Goal: Task Accomplishment & Management: Use online tool/utility

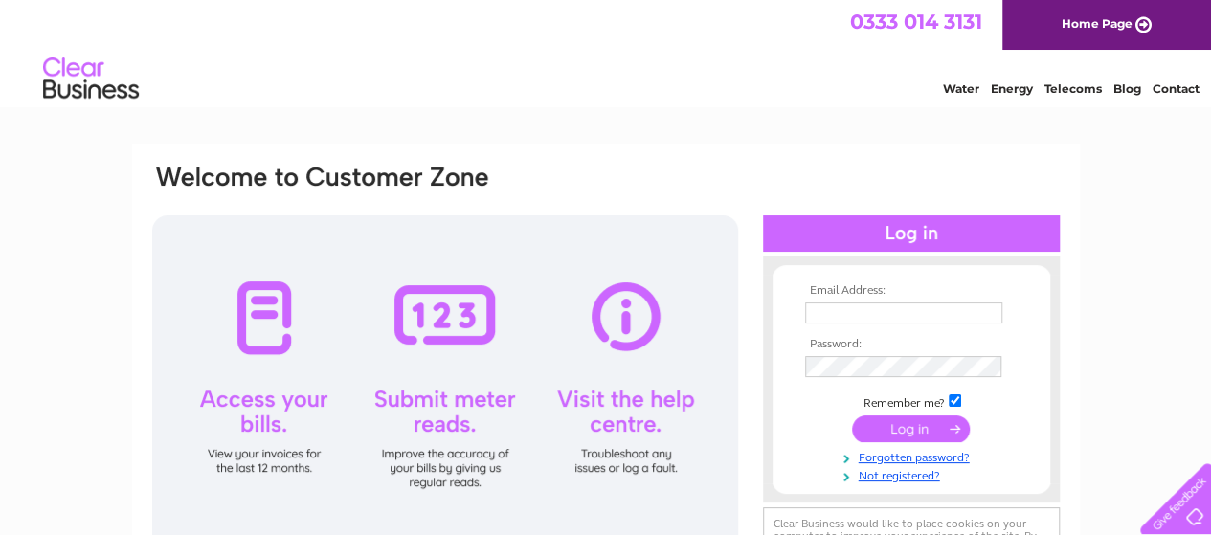
click at [812, 317] on input "text" at bounding box center [903, 313] width 197 height 21
click at [850, 313] on input "text" at bounding box center [904, 314] width 199 height 23
click at [994, 309] on input "[EMAIL_ADDRESS][DOMAIN_NAME]" at bounding box center [903, 313] width 197 height 21
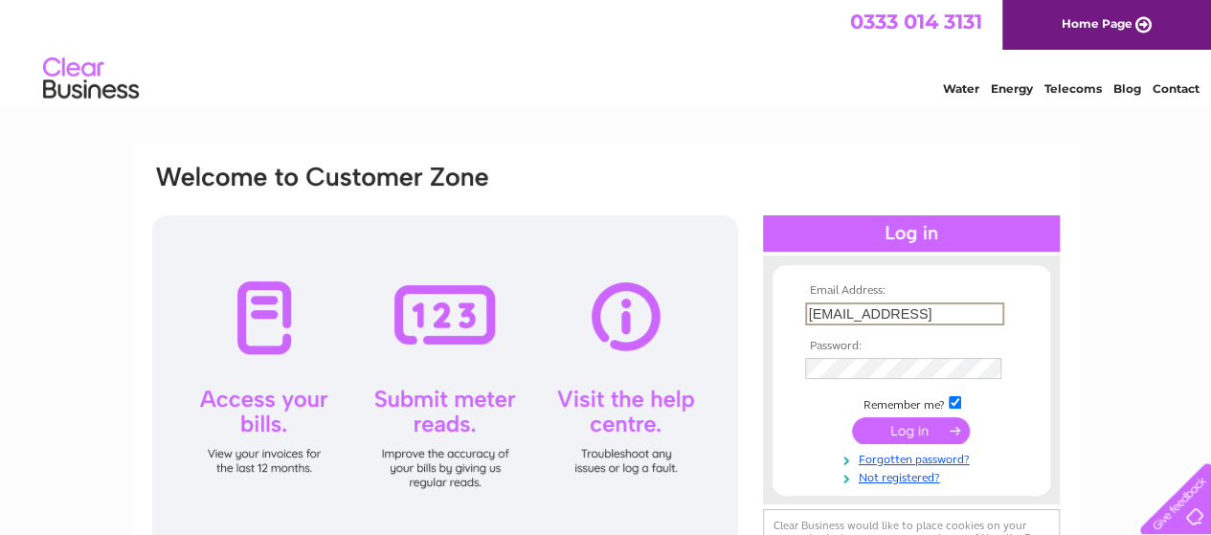
type input "[EMAIL_ADDRESS][DOMAIN_NAME]"
click at [939, 430] on input "submit" at bounding box center [911, 428] width 118 height 27
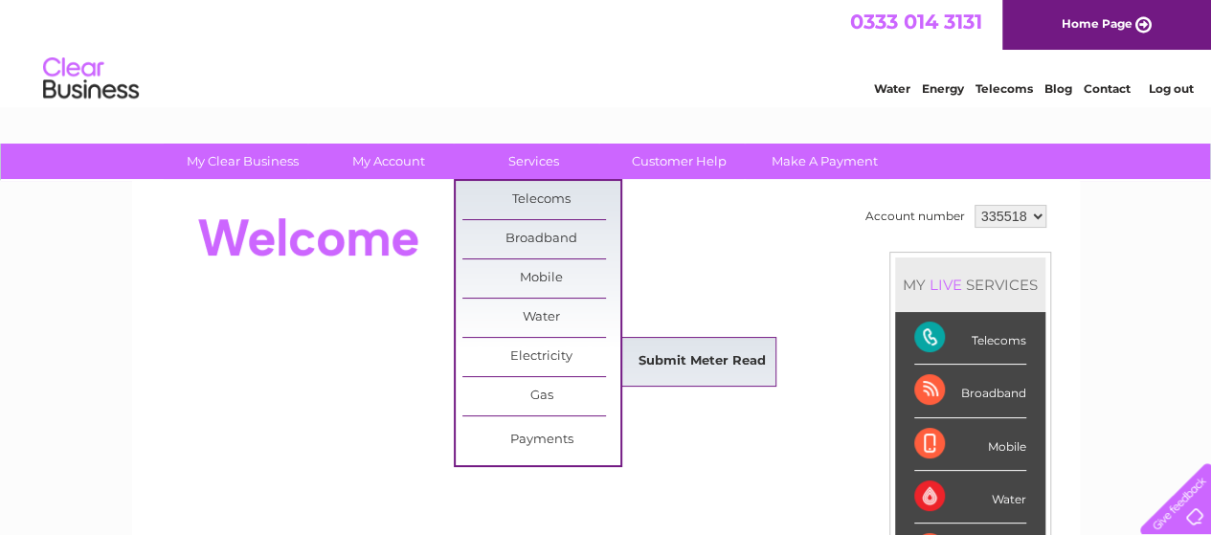
click at [657, 355] on link "Submit Meter Read" at bounding box center [702, 362] width 158 height 38
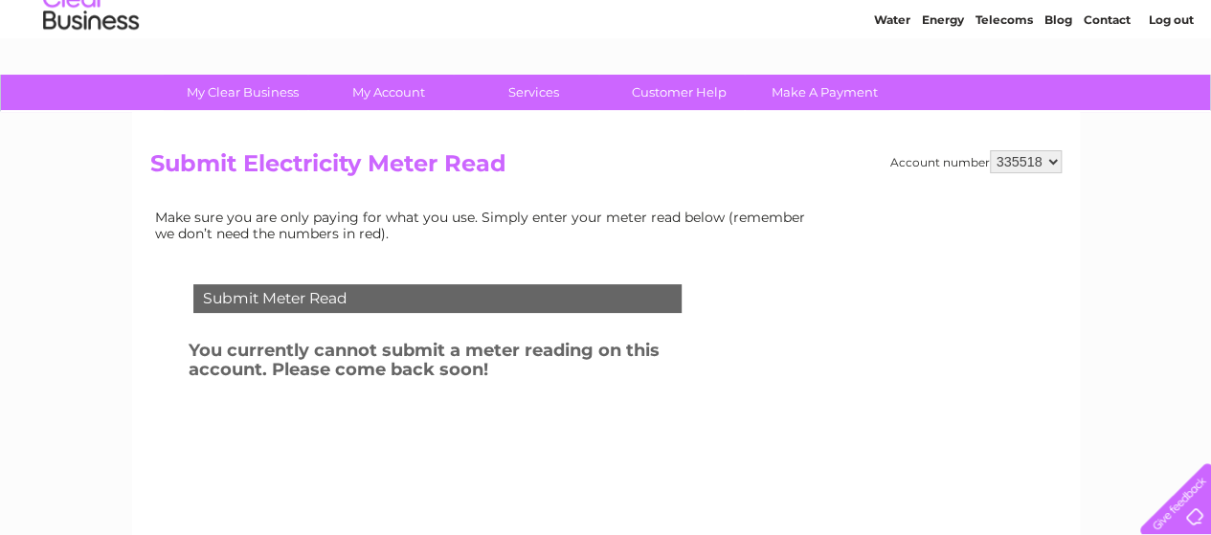
scroll to position [96, 0]
